Goal: Check status: Check status

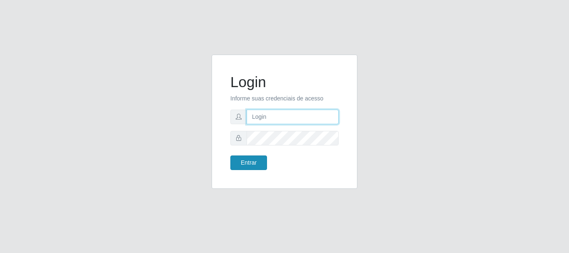
type input "caio@B1"
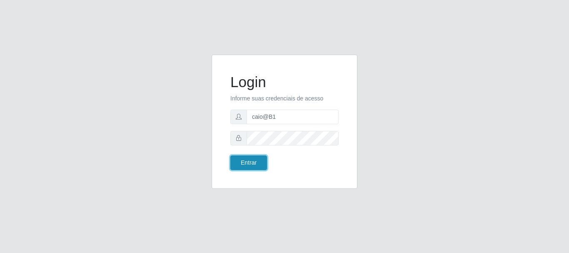
click at [248, 162] on button "Entrar" at bounding box center [248, 162] width 37 height 15
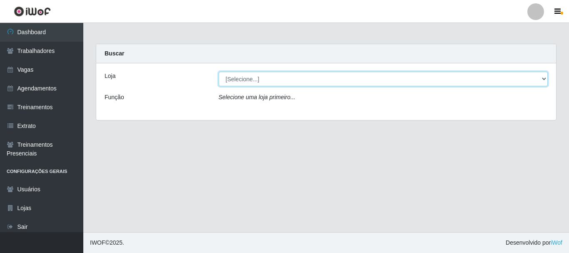
click at [304, 77] on select "[Selecione...] Bemais Supermercados - B1 [GEOGRAPHIC_DATA]" at bounding box center [384, 79] width 330 height 15
select select "403"
click at [219, 72] on select "[Selecione...] Bemais Supermercados - B1 [GEOGRAPHIC_DATA]" at bounding box center [384, 79] width 330 height 15
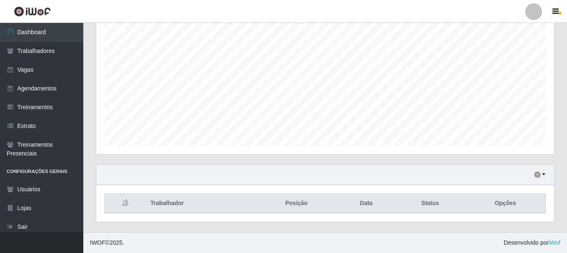
scroll to position [110, 0]
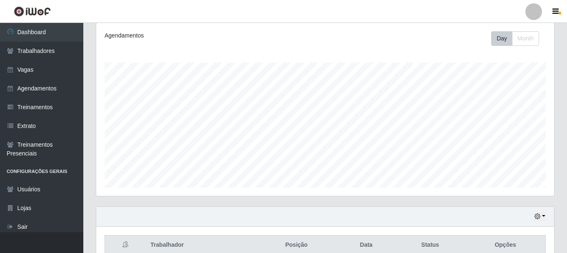
click at [546, 217] on div "Hoje 1 dia 3 dias 1 Semana Não encerrados" at bounding box center [325, 217] width 458 height 20
click at [541, 217] on button "button" at bounding box center [540, 217] width 12 height 10
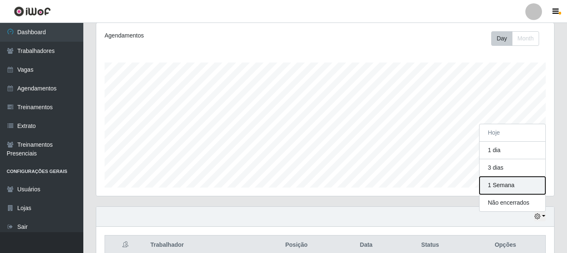
click at [517, 187] on button "1 Semana" at bounding box center [512, 185] width 66 height 17
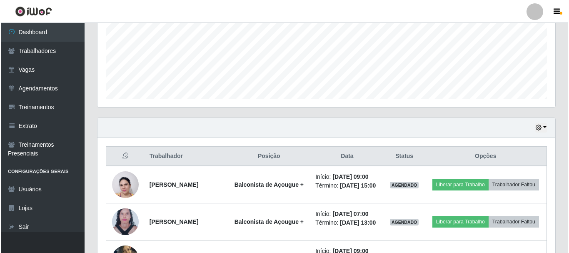
scroll to position [277, 0]
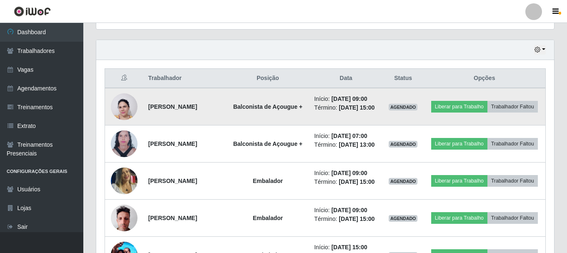
click at [118, 112] on img at bounding box center [124, 107] width 27 height 36
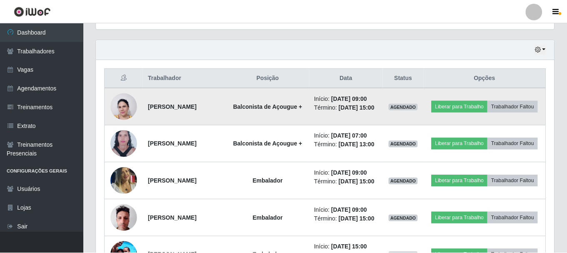
scroll to position [173, 454]
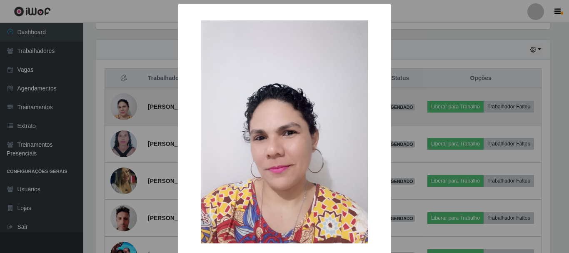
click at [118, 112] on div "× OK Cancel" at bounding box center [284, 126] width 569 height 253
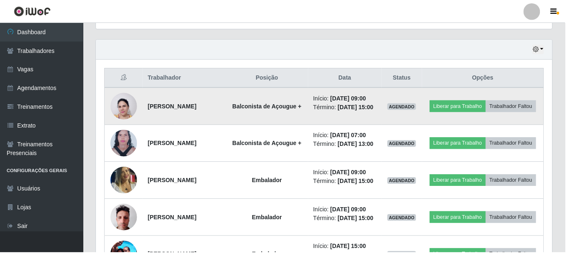
scroll to position [173, 458]
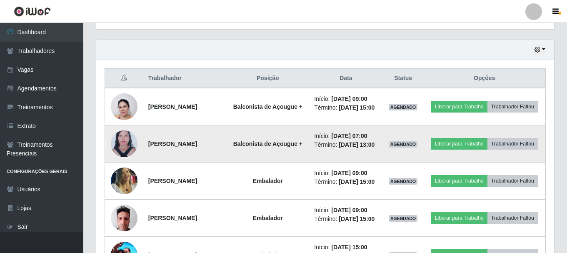
click at [129, 153] on img at bounding box center [124, 144] width 27 height 36
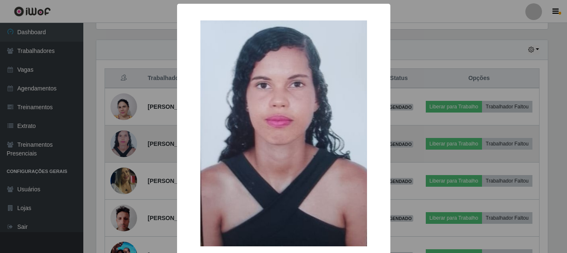
scroll to position [173, 454]
click at [129, 153] on div "× OK Cancel" at bounding box center [284, 126] width 569 height 253
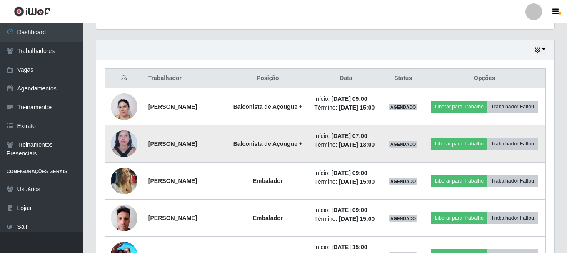
scroll to position [173, 458]
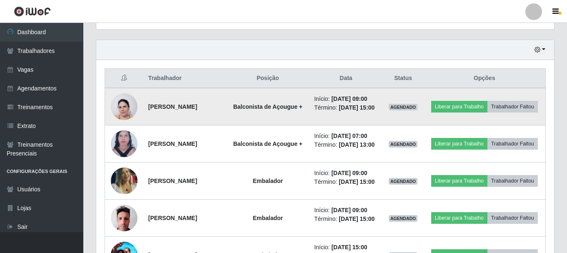
click at [130, 115] on img at bounding box center [124, 107] width 27 height 36
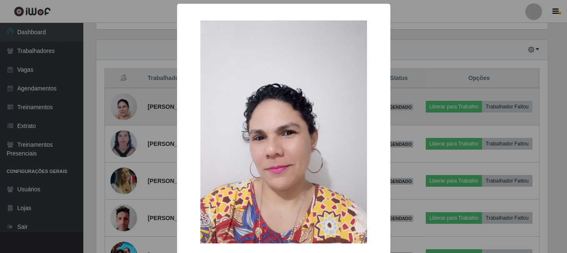
scroll to position [173, 454]
click at [130, 115] on div "× OK Cancel" at bounding box center [284, 126] width 569 height 253
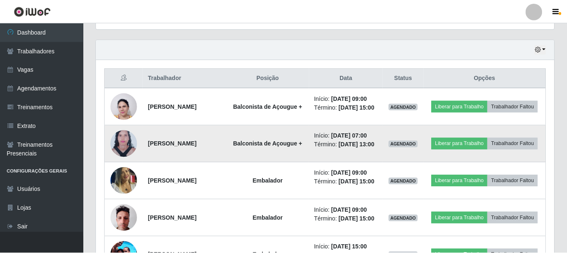
scroll to position [173, 458]
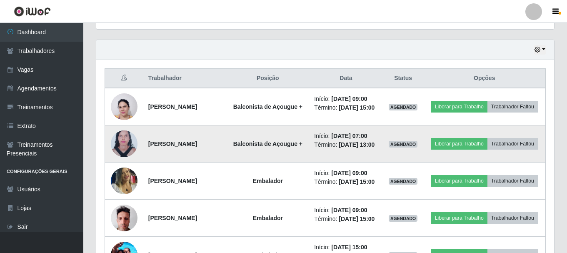
click at [123, 151] on img at bounding box center [124, 144] width 27 height 36
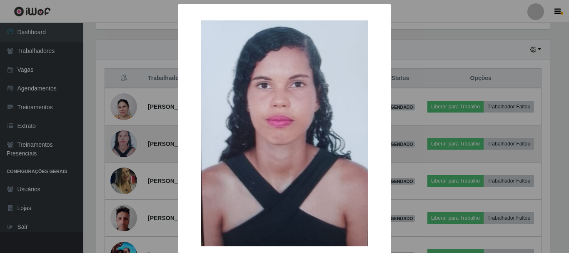
click at [123, 151] on div "× OK Cancel" at bounding box center [284, 126] width 569 height 253
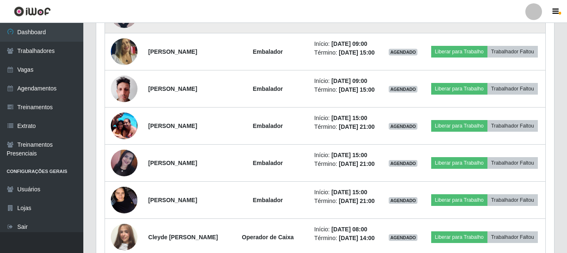
scroll to position [444, 0]
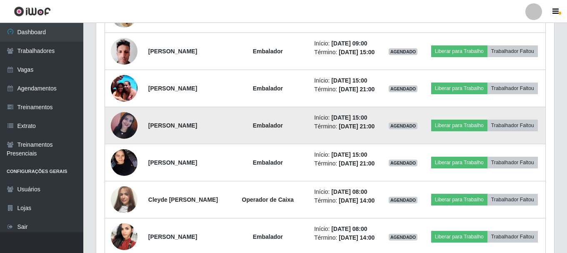
click at [125, 139] on img at bounding box center [124, 125] width 27 height 27
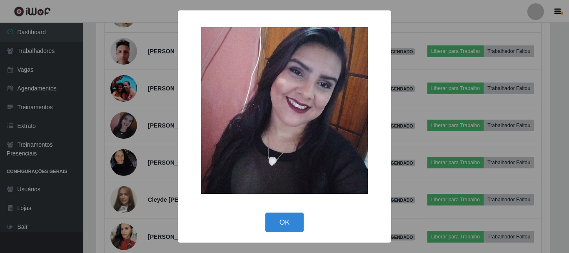
click at [125, 159] on div "× OK Cancel" at bounding box center [284, 126] width 569 height 253
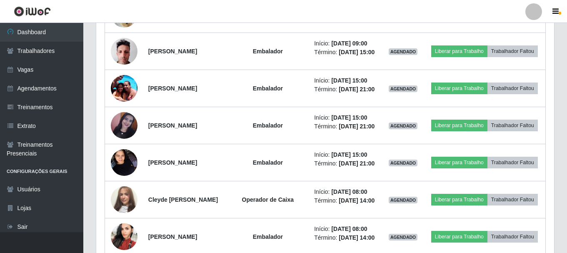
scroll to position [485, 0]
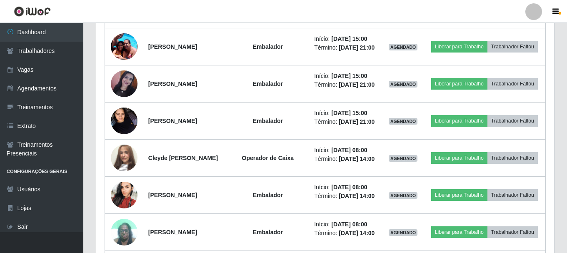
click at [125, 138] on img at bounding box center [124, 120] width 27 height 35
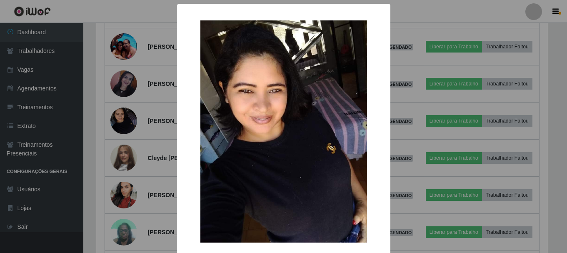
scroll to position [173, 454]
click at [125, 159] on div "× OK Cancel" at bounding box center [284, 126] width 569 height 253
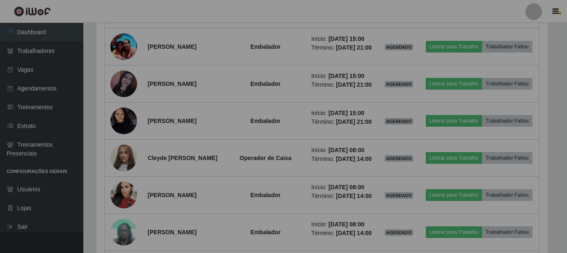
scroll to position [0, 0]
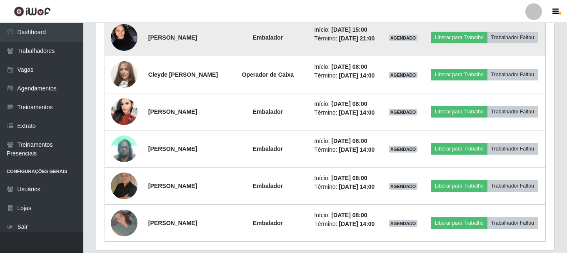
click at [128, 55] on img at bounding box center [124, 37] width 27 height 35
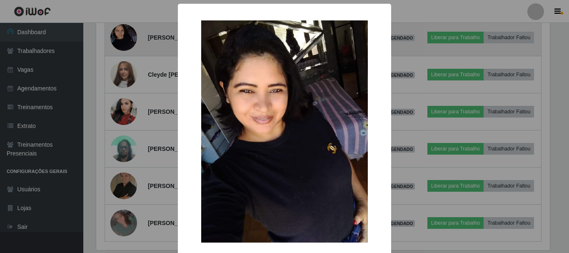
click at [128, 73] on div "× OK Cancel" at bounding box center [284, 126] width 569 height 253
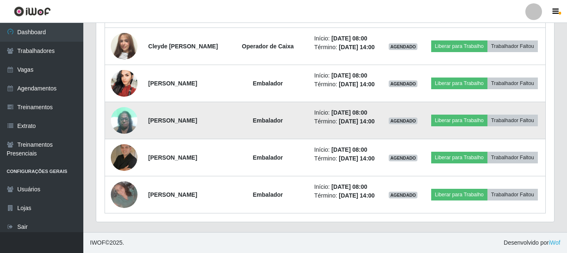
click at [125, 110] on img at bounding box center [124, 119] width 27 height 35
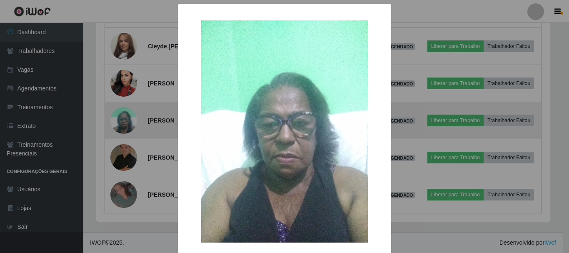
click at [125, 110] on div "× OK Cancel" at bounding box center [284, 126] width 569 height 253
